Goal: Check status: Check status

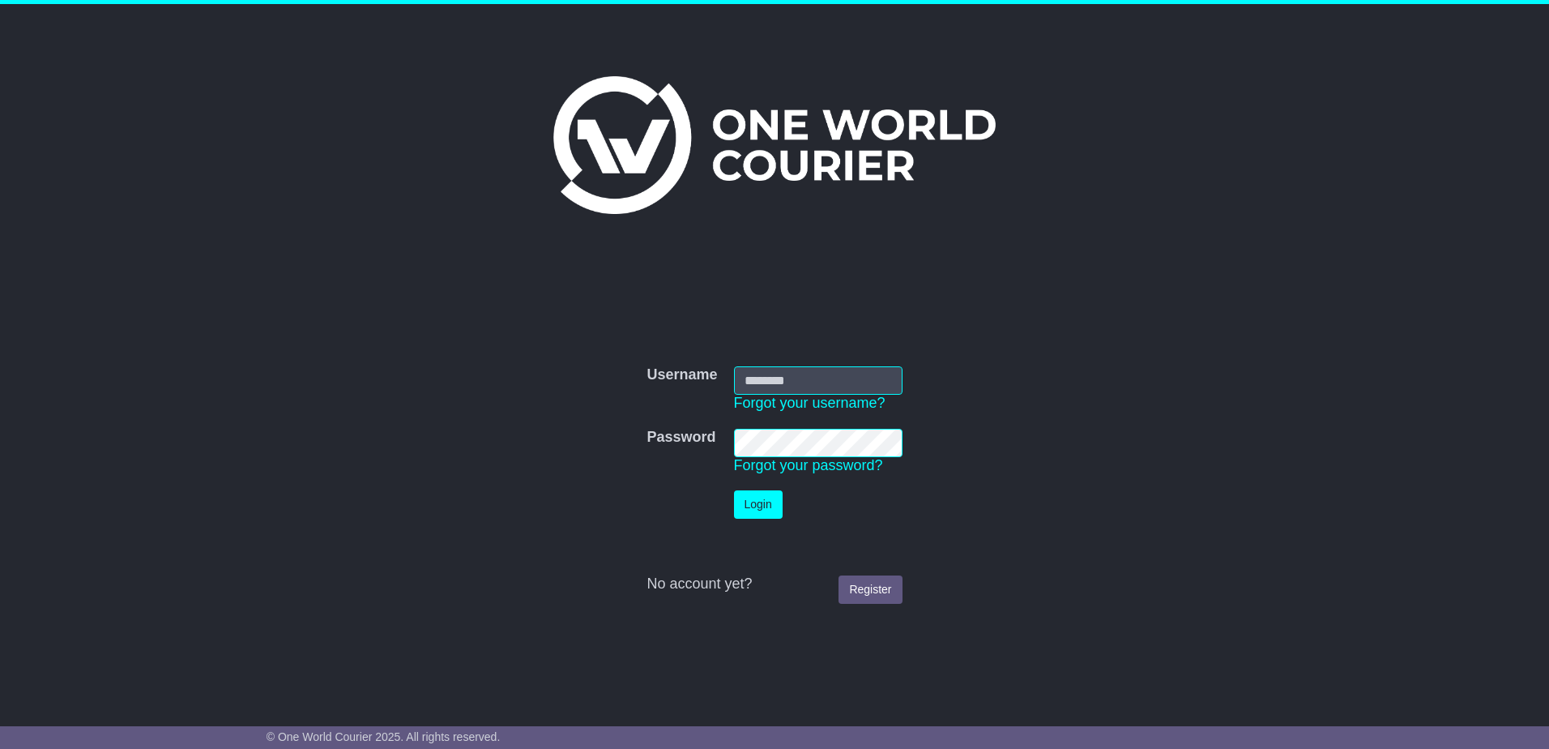
type input "**********"
click at [763, 504] on button "Login" at bounding box center [758, 504] width 49 height 28
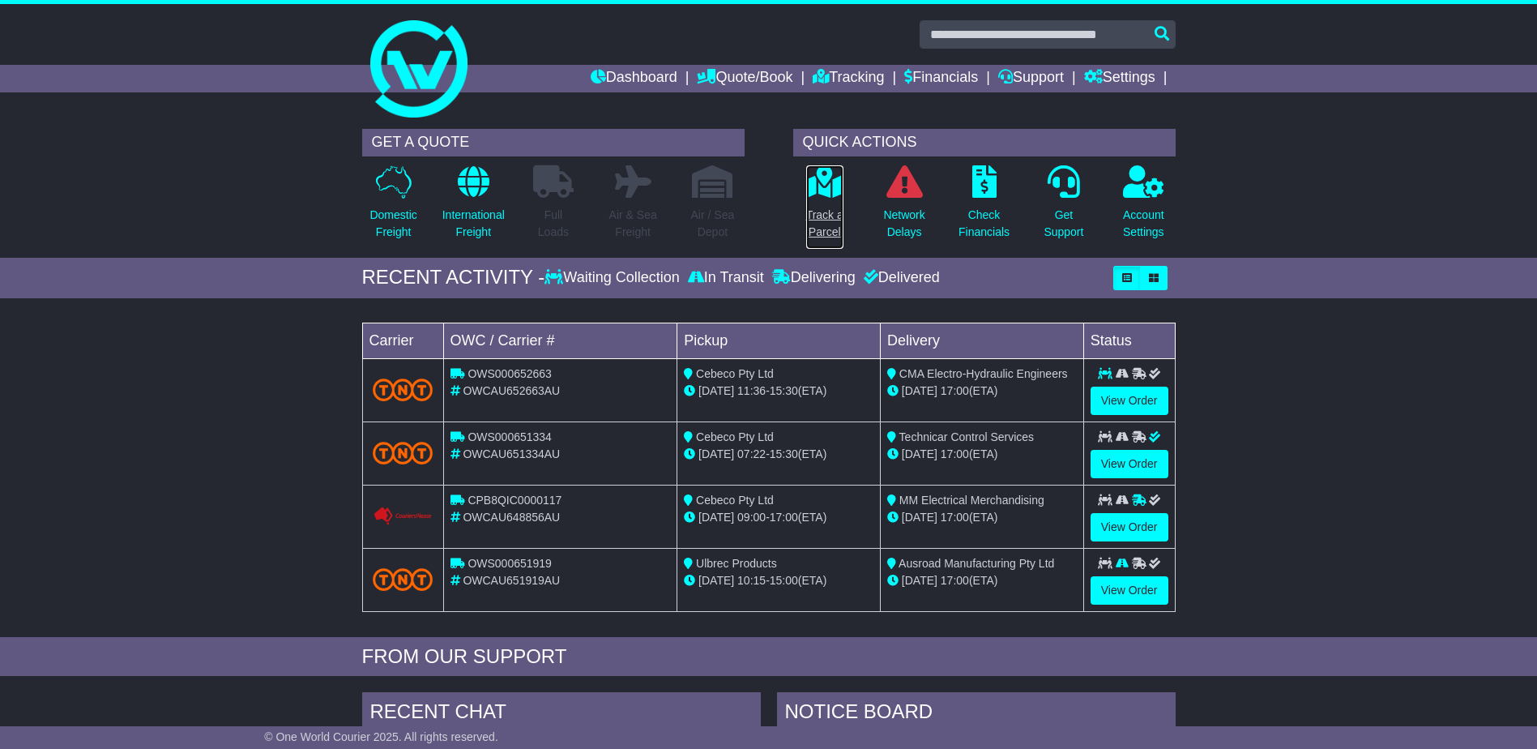
click at [830, 202] on link "Track a Parcel" at bounding box center [824, 206] width 39 height 85
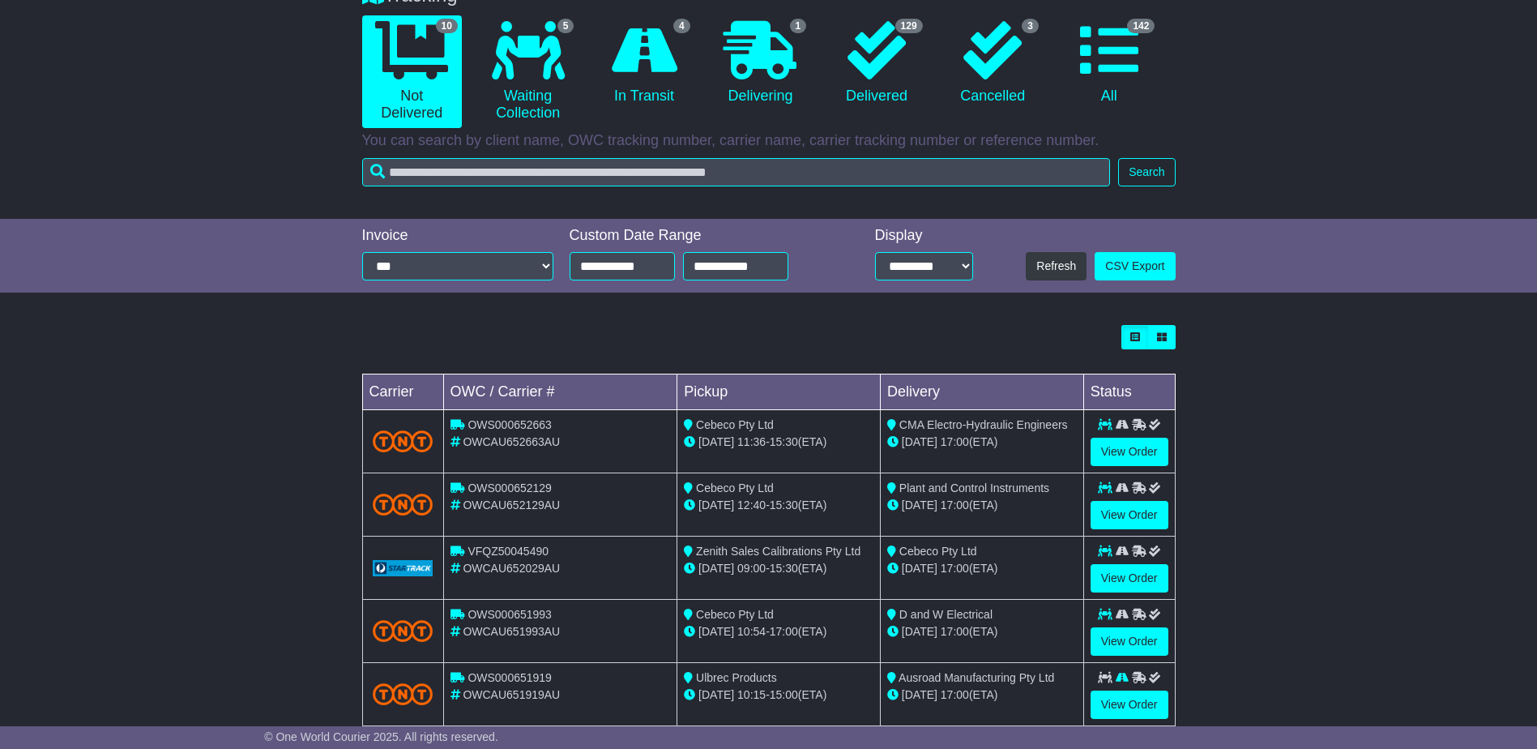
scroll to position [324, 0]
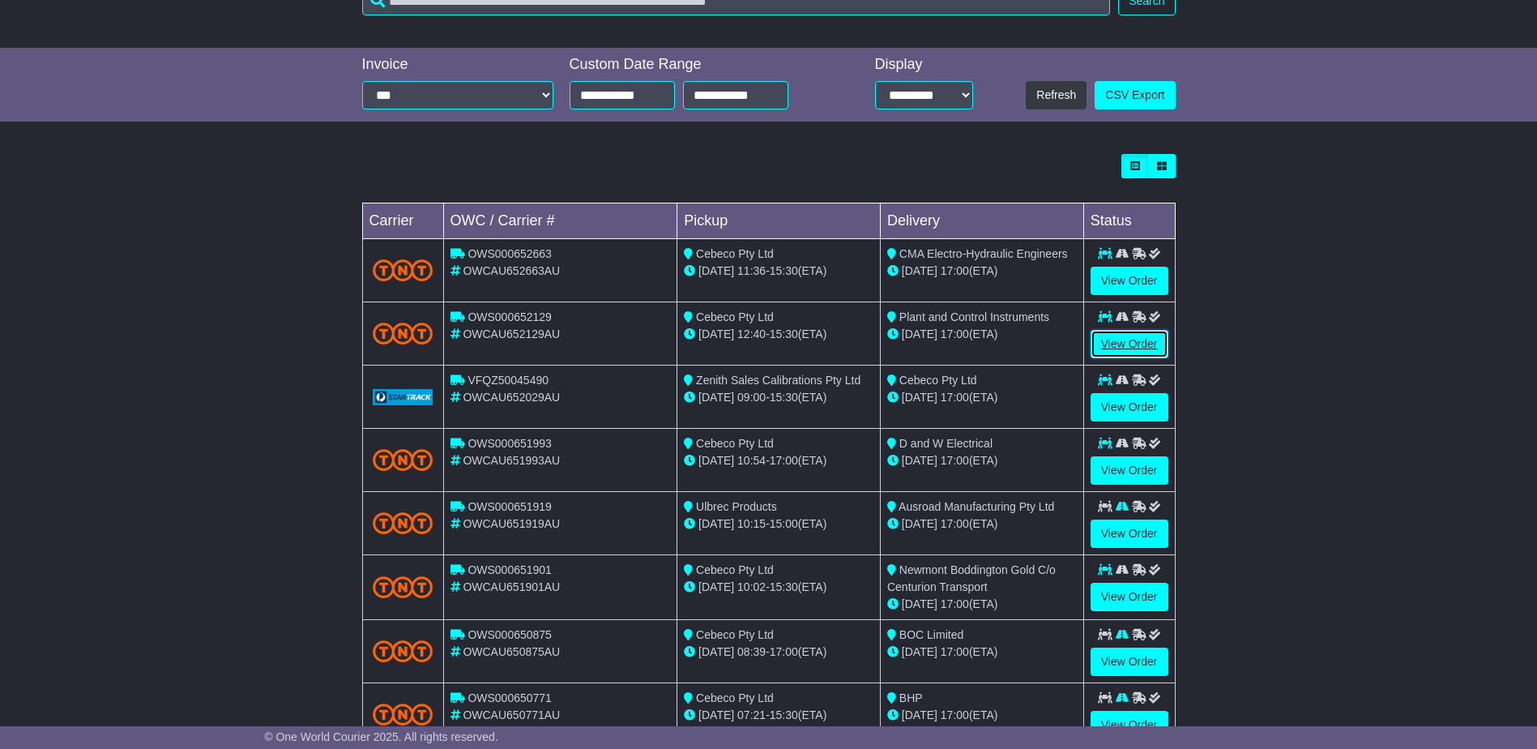
click at [1125, 341] on link "View Order" at bounding box center [1129, 344] width 78 height 28
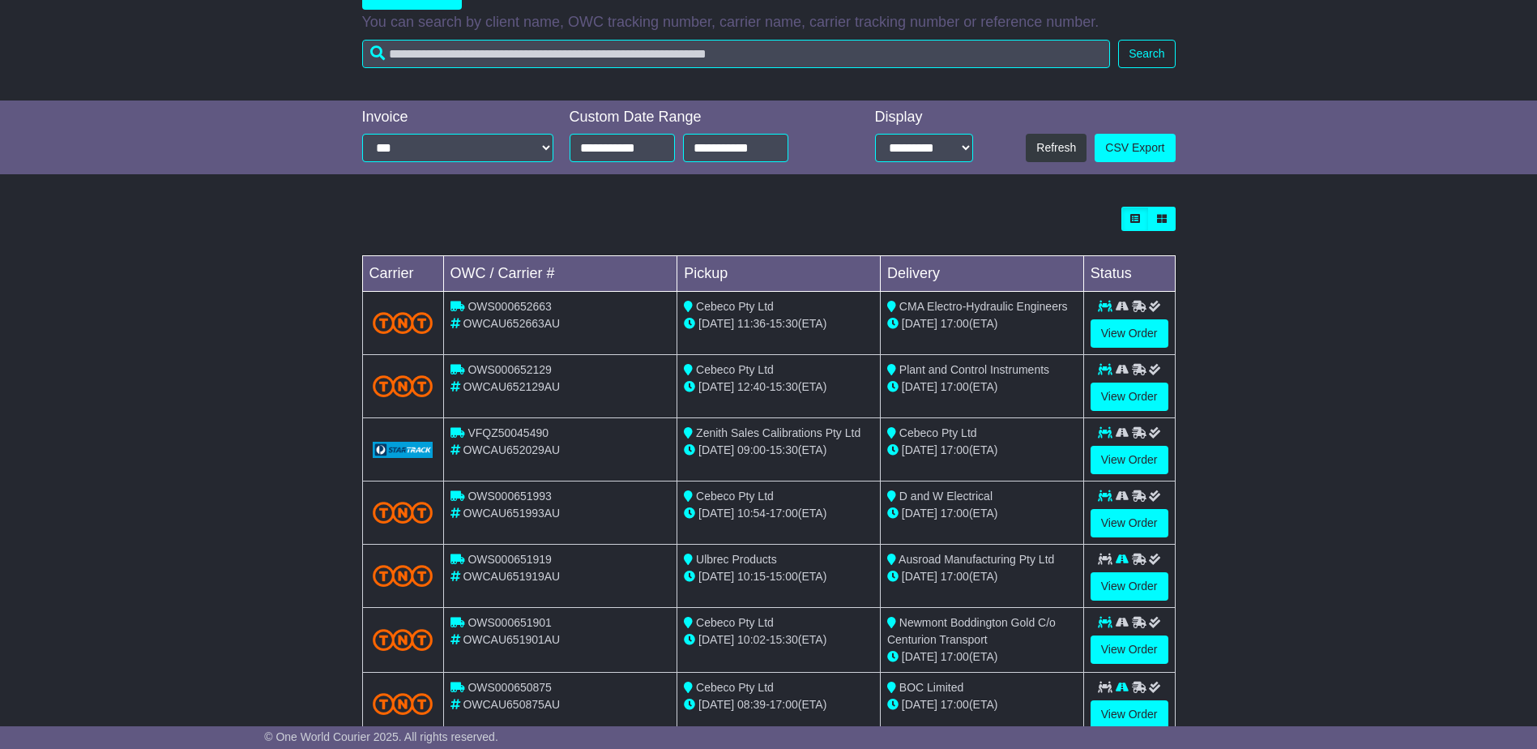
scroll to position [324, 0]
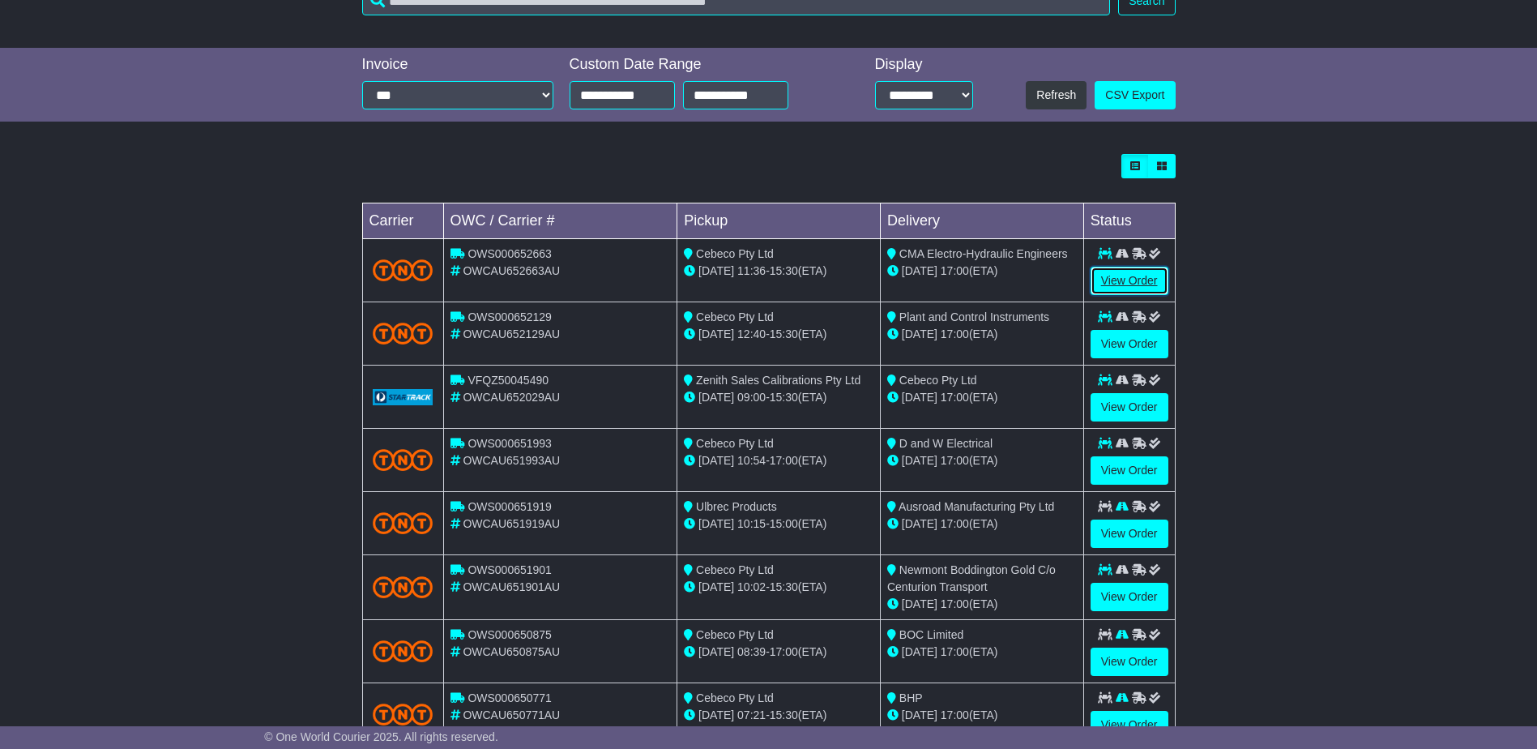
click at [1144, 268] on link "View Order" at bounding box center [1129, 281] width 78 height 28
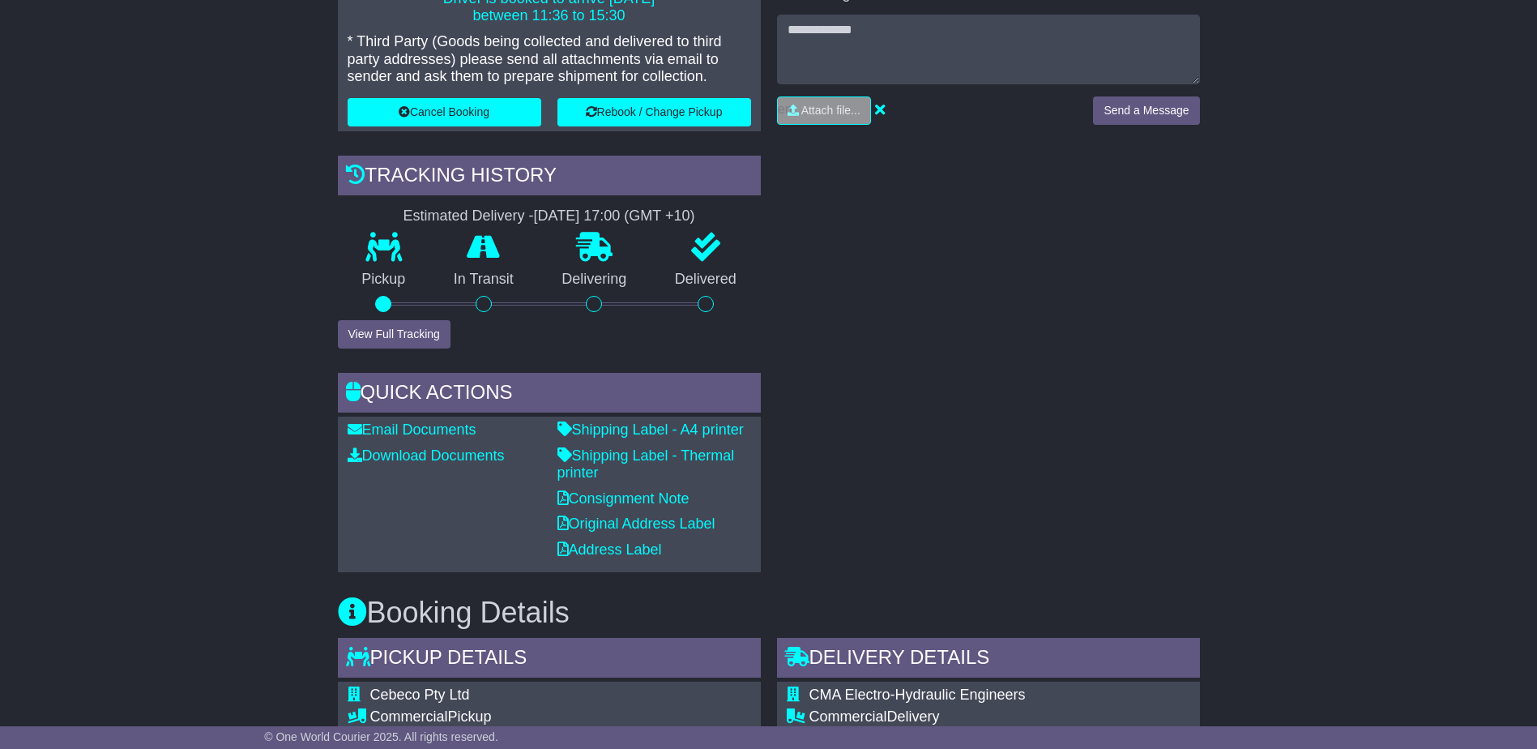
scroll to position [451, 0]
